Goal: Task Accomplishment & Management: Complete application form

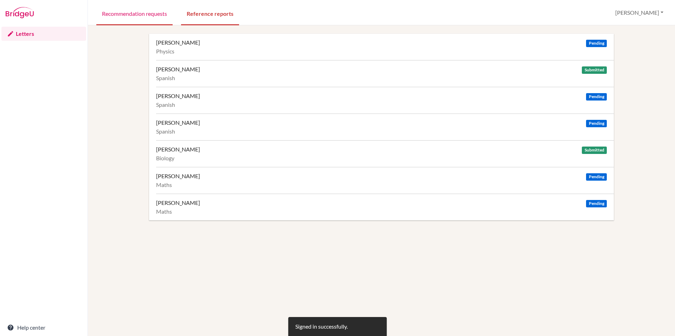
click at [137, 13] on link "Recommendation requests" at bounding box center [134, 13] width 76 height 24
click at [134, 12] on link "Recommendation requests" at bounding box center [134, 13] width 76 height 24
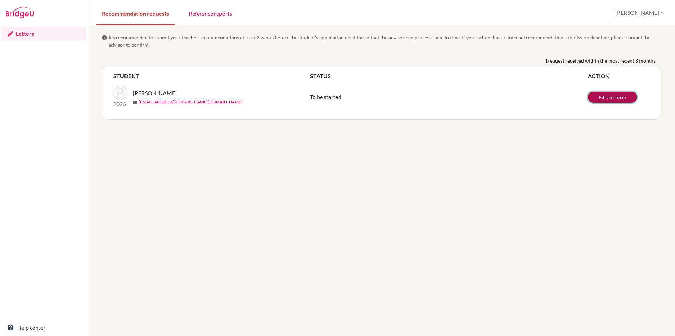
click at [611, 97] on link "Fill out form" at bounding box center [612, 97] width 49 height 11
click at [299, 137] on div "info It’s recommended to submit your teacher recommendations at least 2 weeks b…" at bounding box center [381, 180] width 587 height 311
click at [597, 99] on link "Fill out form" at bounding box center [612, 97] width 49 height 11
click at [612, 98] on link "Fill out form" at bounding box center [612, 97] width 49 height 11
